Goal: Task Accomplishment & Management: Complete application form

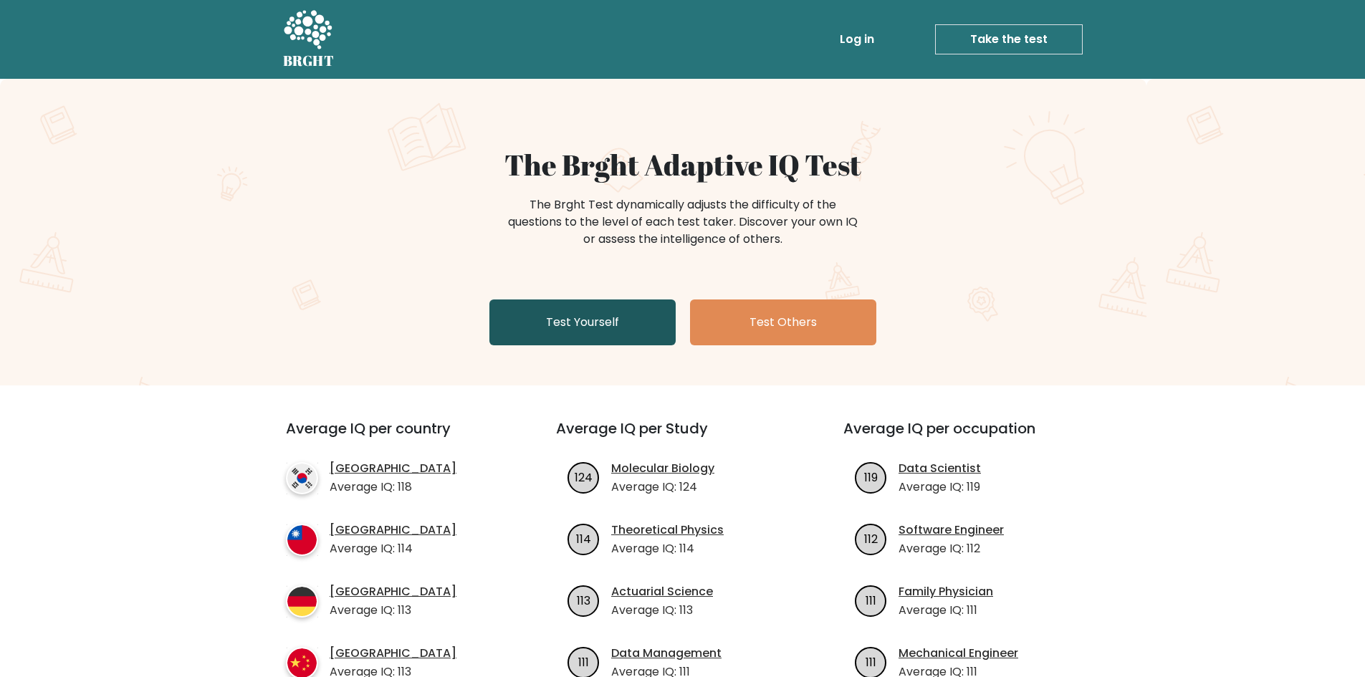
click at [638, 330] on link "Test Yourself" at bounding box center [583, 323] width 186 height 46
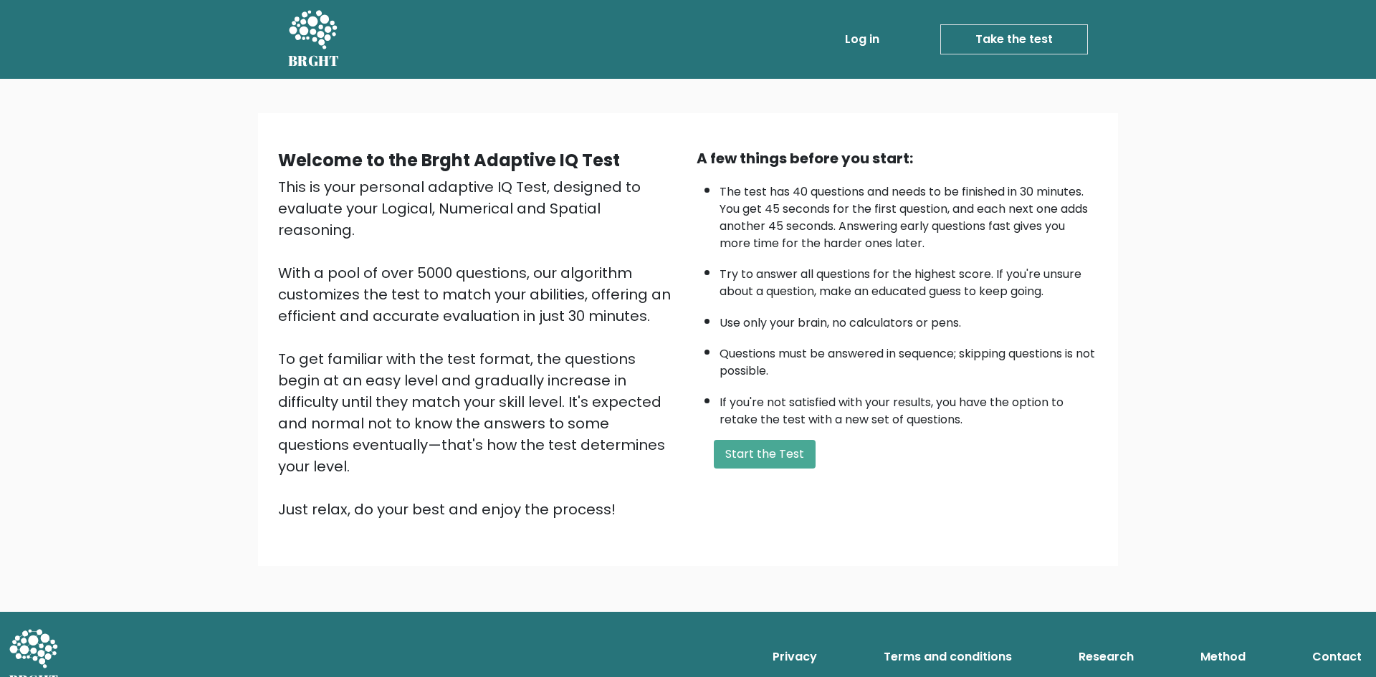
click at [734, 432] on div "A few things before you start: The test has 40 questions and needs to be finish…" at bounding box center [897, 334] width 419 height 373
click at [742, 452] on button "Start the Test" at bounding box center [765, 454] width 102 height 29
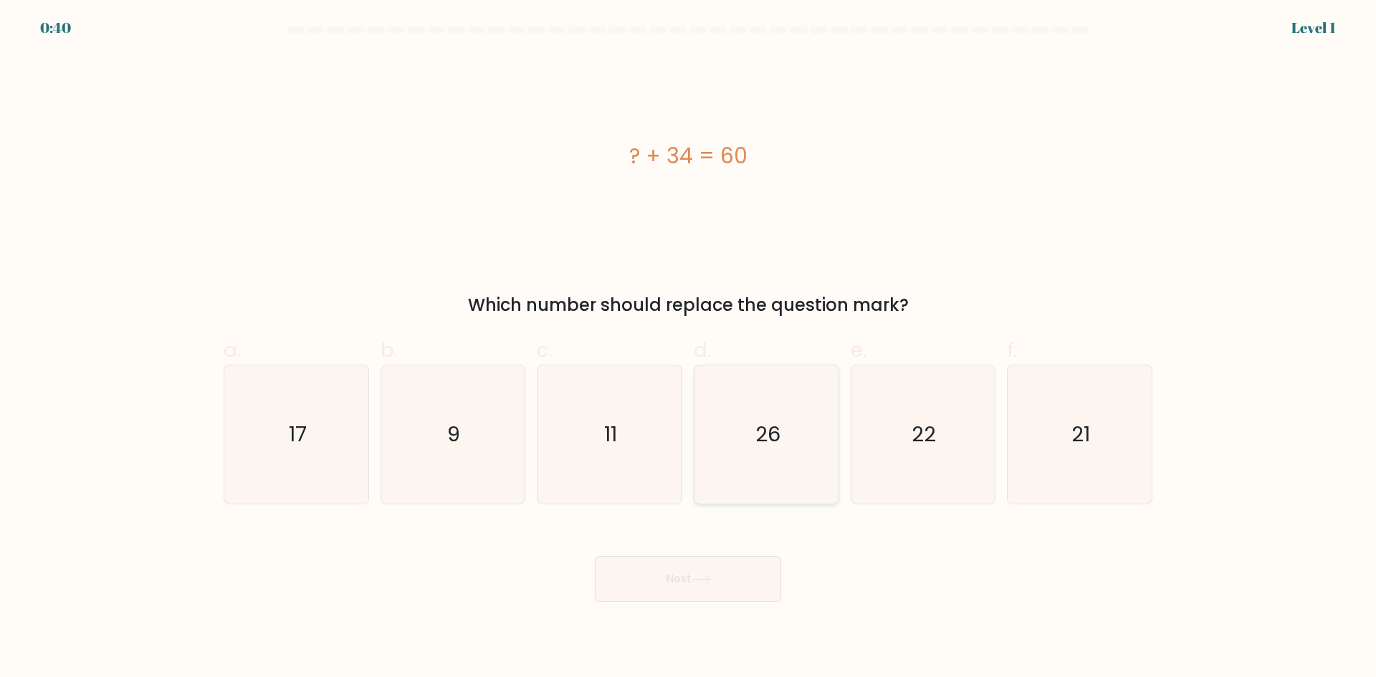
click at [753, 462] on icon "26" at bounding box center [766, 435] width 138 height 138
click at [689, 348] on input "d. 26" at bounding box center [688, 343] width 1 height 9
radio input "true"
click at [709, 578] on icon at bounding box center [701, 580] width 19 height 8
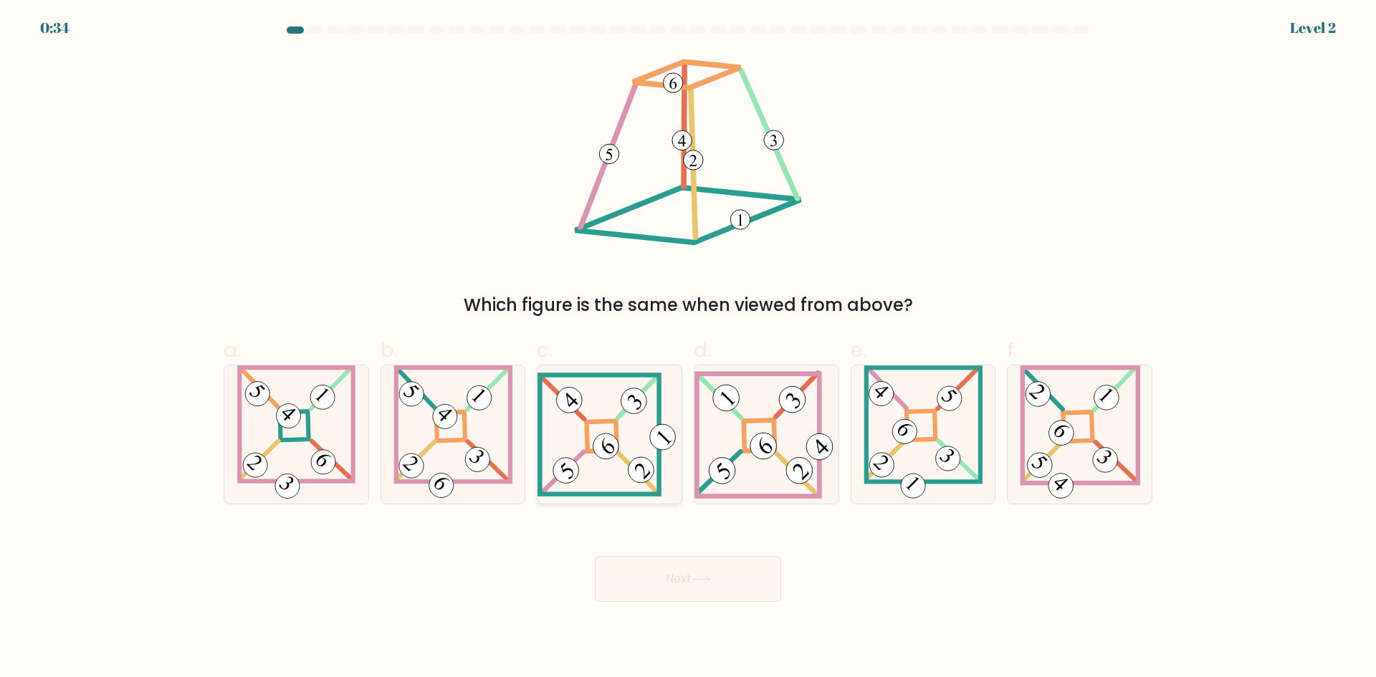
click at [606, 424] on icon at bounding box center [610, 435] width 144 height 124
click at [688, 348] on input "c." at bounding box center [688, 343] width 1 height 9
radio input "true"
click at [703, 561] on button "Next" at bounding box center [688, 579] width 186 height 46
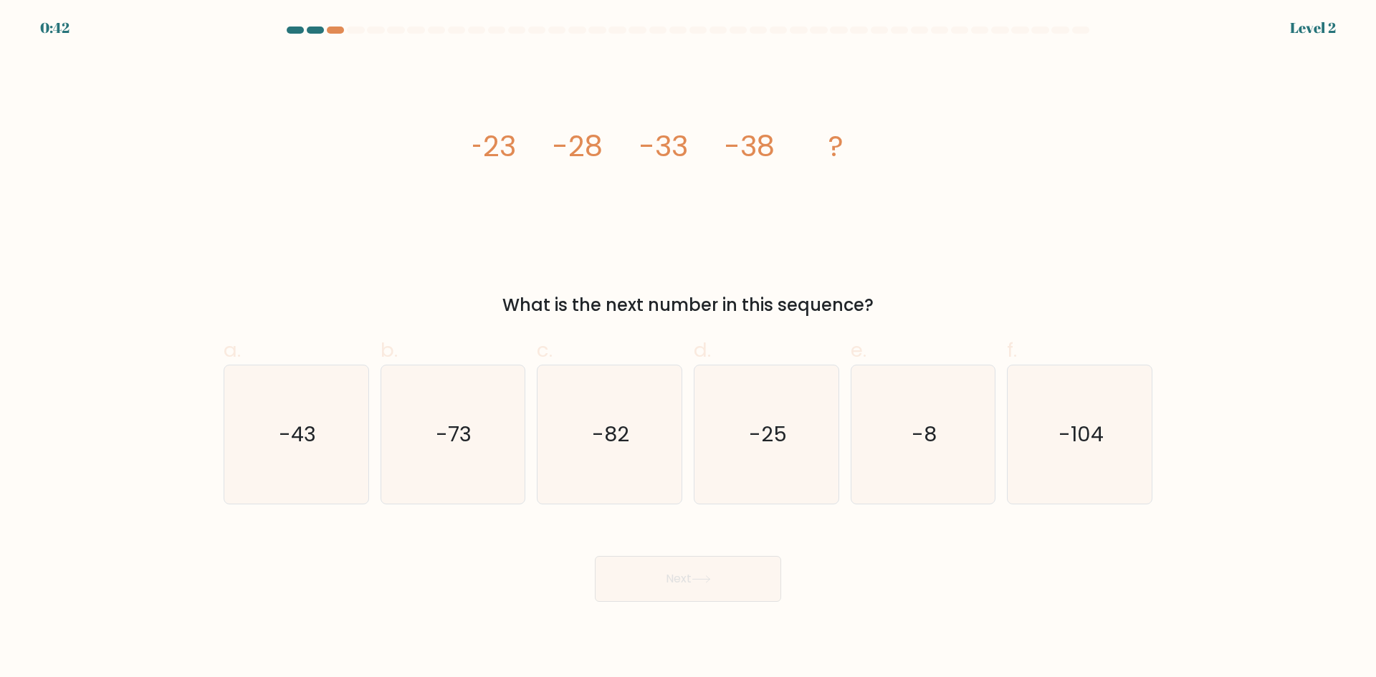
click at [49, 32] on form at bounding box center [688, 315] width 1376 height 576
click at [333, 444] on icon "-43" at bounding box center [296, 435] width 138 height 138
click at [688, 348] on input "a. -43" at bounding box center [688, 343] width 1 height 9
radio input "true"
click at [669, 592] on button "Next" at bounding box center [688, 579] width 186 height 46
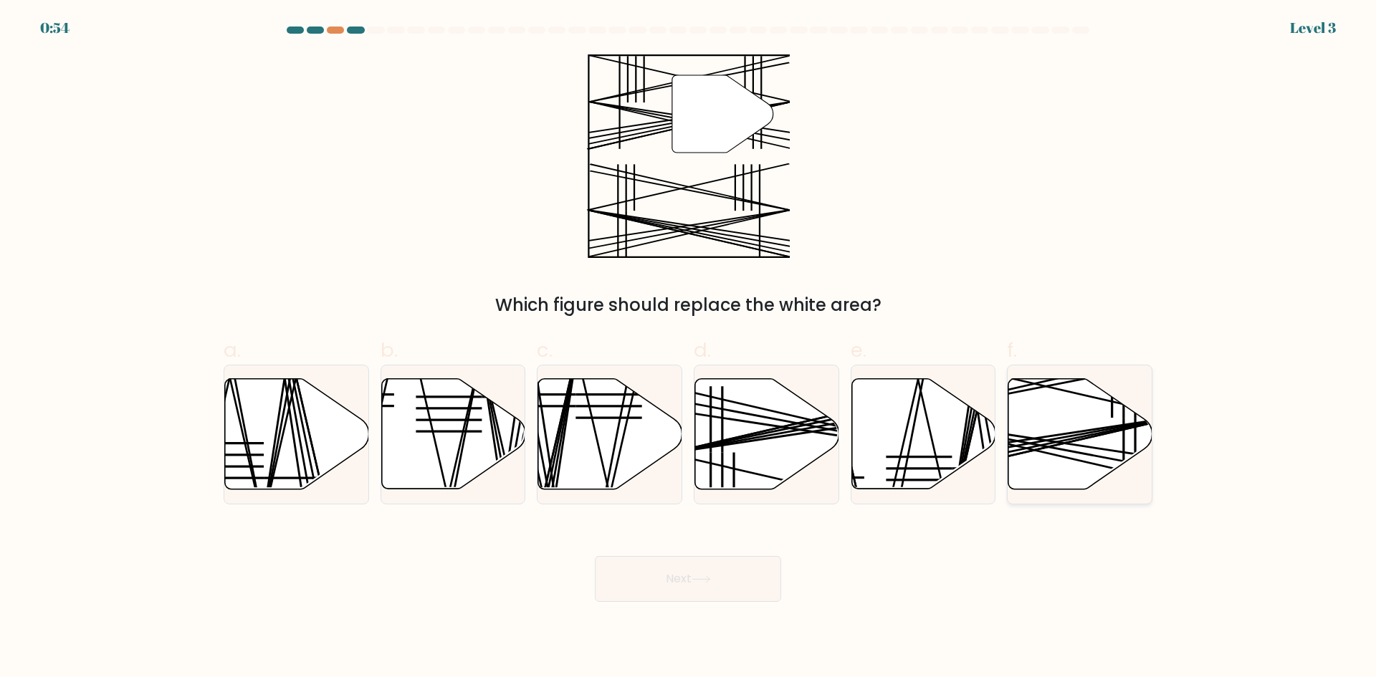
click at [1054, 442] on line at bounding box center [1033, 446] width 287 height 59
click at [689, 348] on input "f." at bounding box center [688, 343] width 1 height 9
radio input "true"
click at [699, 580] on icon at bounding box center [701, 580] width 19 height 8
